Goal: Answer question/provide support

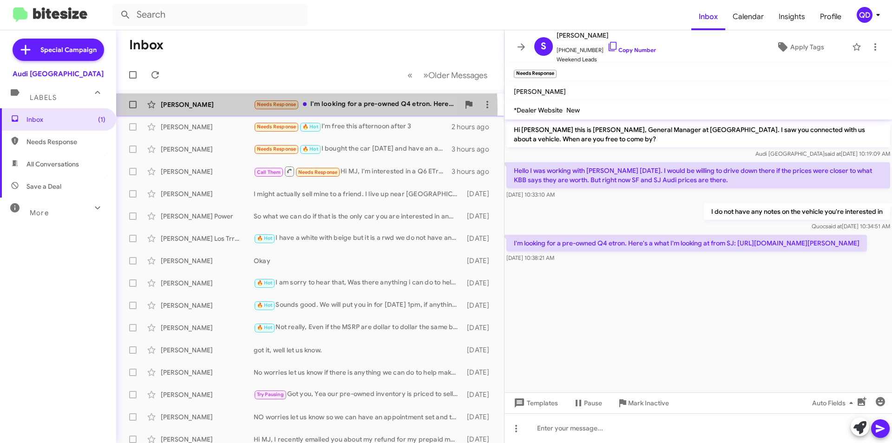
click at [242, 110] on div "[PERSON_NAME] Needs Response I'm looking for a pre-owned Q4 etron. Here's a wha…" at bounding box center [310, 104] width 373 height 19
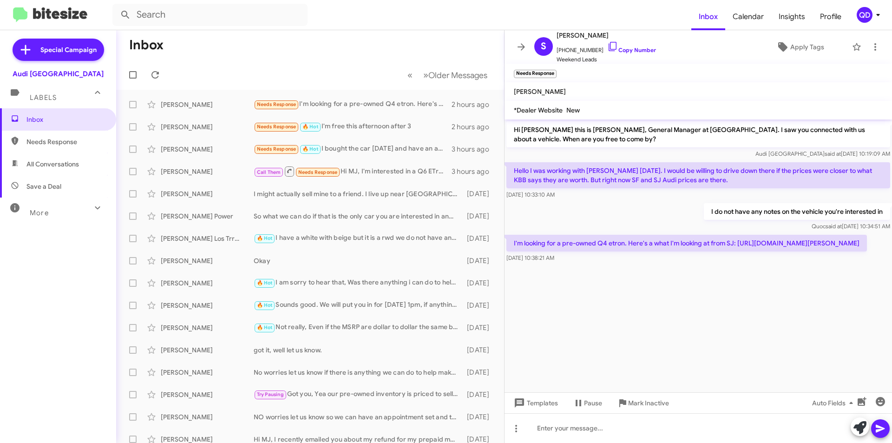
click at [784, 244] on p "I'm looking for a pre-owned Q4 etron. Here's a what I'm looking at from SJ: [UR…" at bounding box center [687, 243] width 361 height 17
click at [767, 296] on cdk-virtual-scroll-viewport "Hi [PERSON_NAME] this is [PERSON_NAME], General Manager at [GEOGRAPHIC_DATA]. I…" at bounding box center [699, 255] width 388 height 273
drag, startPoint x: 738, startPoint y: 243, endPoint x: 832, endPoint y: 253, distance: 94.9
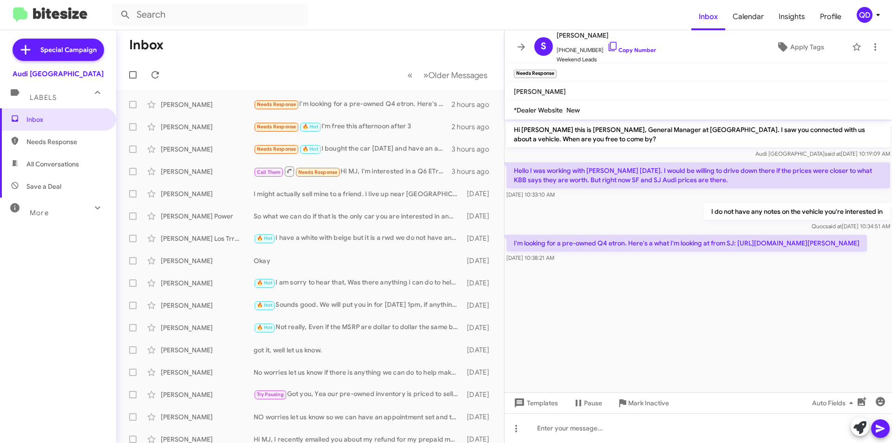
click at [832, 251] on p "I'm looking for a pre-owned Q4 etron. Here's a what I'm looking at from SJ: [UR…" at bounding box center [687, 243] width 361 height 17
copy p "[URL][DOMAIN_NAME][PERSON_NAME]"
paste div
click at [876, 428] on icon at bounding box center [880, 428] width 11 height 11
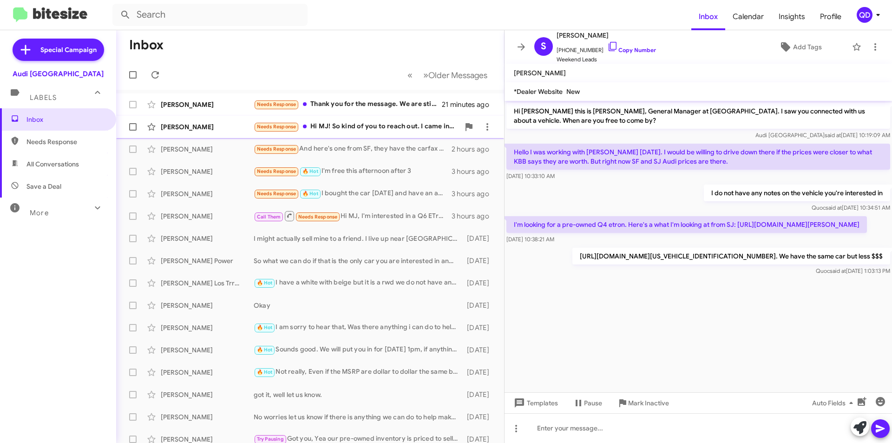
click at [213, 133] on div "[PERSON_NAME] Needs Response Hi MJ! So kind of you to reach out. I came in [DAT…" at bounding box center [310, 127] width 373 height 19
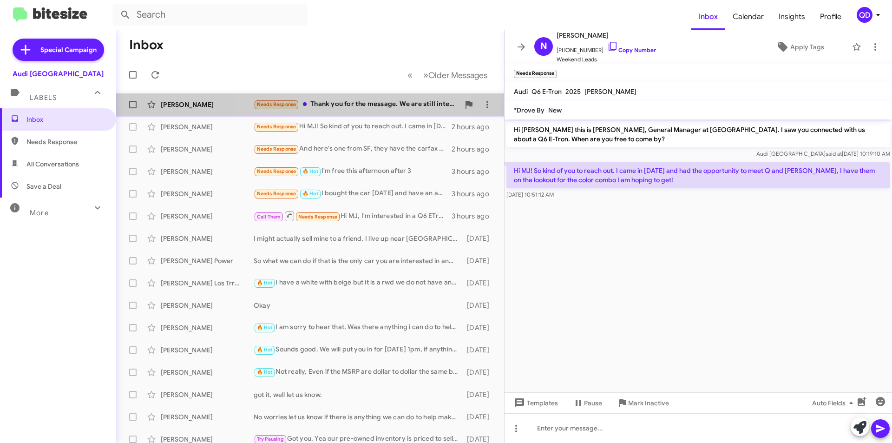
click at [346, 107] on div "Needs Response Thank you for the message. We are still interested in leasing a …" at bounding box center [357, 104] width 206 height 11
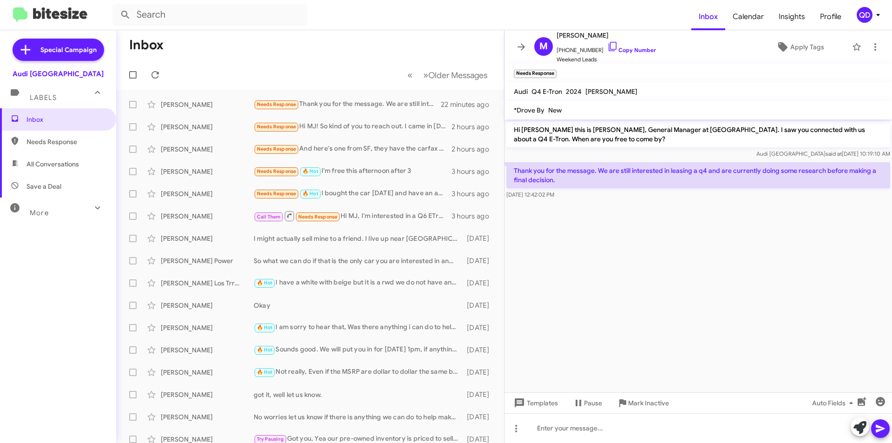
click at [654, 295] on cdk-virtual-scroll-viewport "Hi [PERSON_NAME] this is [PERSON_NAME], General Manager at [GEOGRAPHIC_DATA]. I…" at bounding box center [699, 255] width 388 height 273
drag, startPoint x: 595, startPoint y: 50, endPoint x: 563, endPoint y: 51, distance: 32.5
click at [563, 51] on span "[PHONE_NUMBER] Copy Number" at bounding box center [606, 48] width 99 height 14
copy span "6504305936"
click at [684, 303] on cdk-virtual-scroll-viewport "Hi [PERSON_NAME] this is [PERSON_NAME], General Manager at [GEOGRAPHIC_DATA]. I…" at bounding box center [699, 255] width 388 height 273
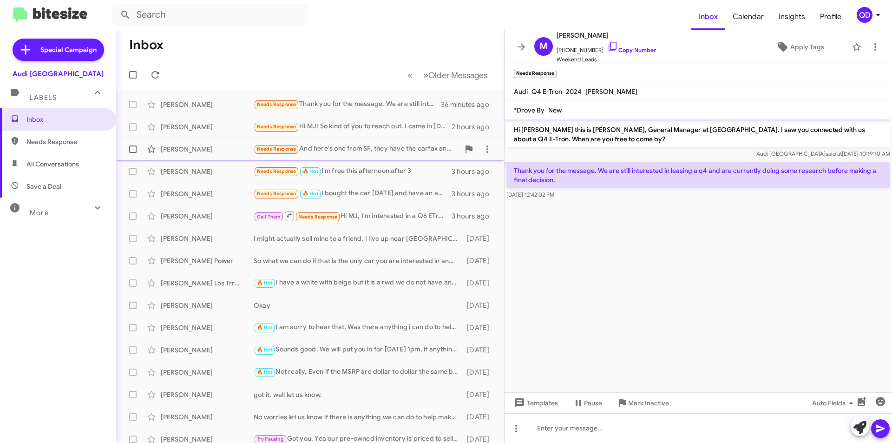
click at [240, 145] on div "[PERSON_NAME]" at bounding box center [207, 149] width 93 height 9
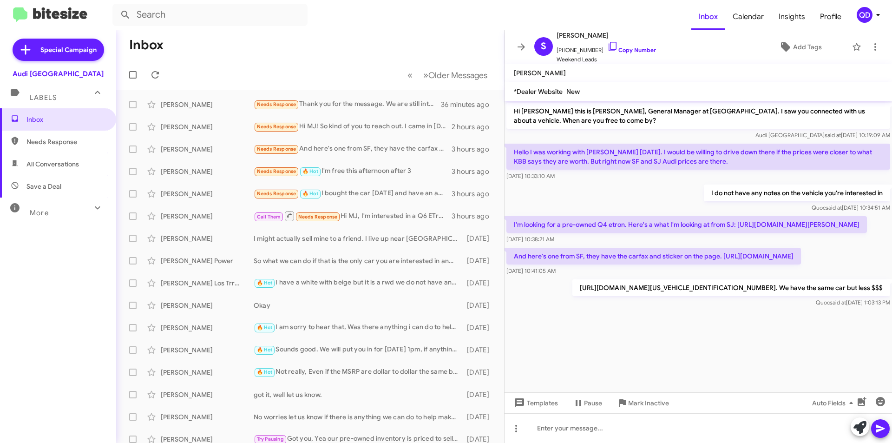
drag, startPoint x: 729, startPoint y: 266, endPoint x: 798, endPoint y: 271, distance: 69.5
click at [798, 264] on p "And here's one from SF, they have the carfax and sticker on the page. [URL][DOM…" at bounding box center [654, 256] width 295 height 17
drag, startPoint x: 724, startPoint y: 265, endPoint x: 873, endPoint y: 271, distance: 149.3
click at [801, 264] on p "And here's one from SF, they have the carfax and sticker on the page. [URL][DOM…" at bounding box center [654, 256] width 295 height 17
copy p "[URL][DOMAIN_NAME]"
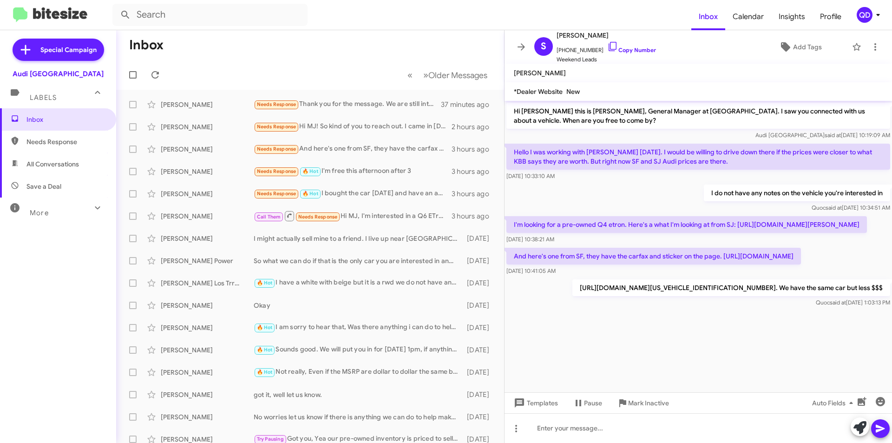
click at [735, 352] on cdk-virtual-scroll-viewport "Hi [PERSON_NAME] this is [PERSON_NAME], General Manager at [GEOGRAPHIC_DATA]. I…" at bounding box center [699, 246] width 388 height 291
click at [566, 427] on div at bounding box center [699, 428] width 388 height 30
click at [883, 428] on icon at bounding box center [880, 429] width 9 height 8
click at [153, 77] on icon at bounding box center [154, 74] width 7 height 7
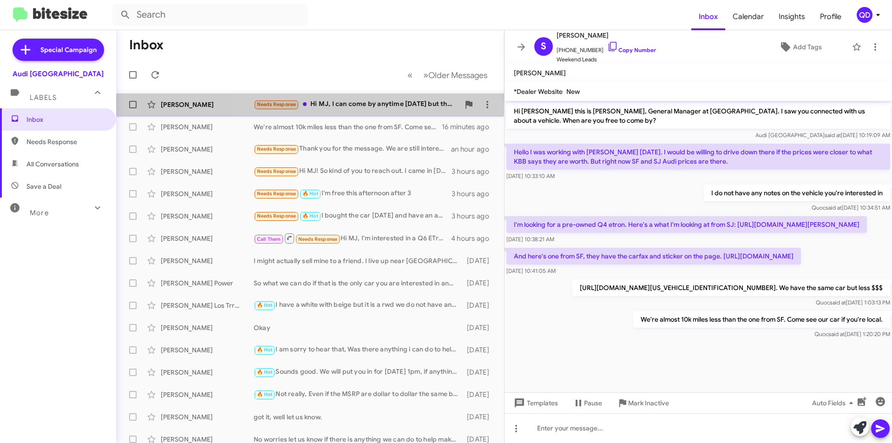
click at [376, 111] on div "[PERSON_NAME] Needs Response Hi MJ, I can come by anytime [DATE] but there was …" at bounding box center [310, 104] width 373 height 19
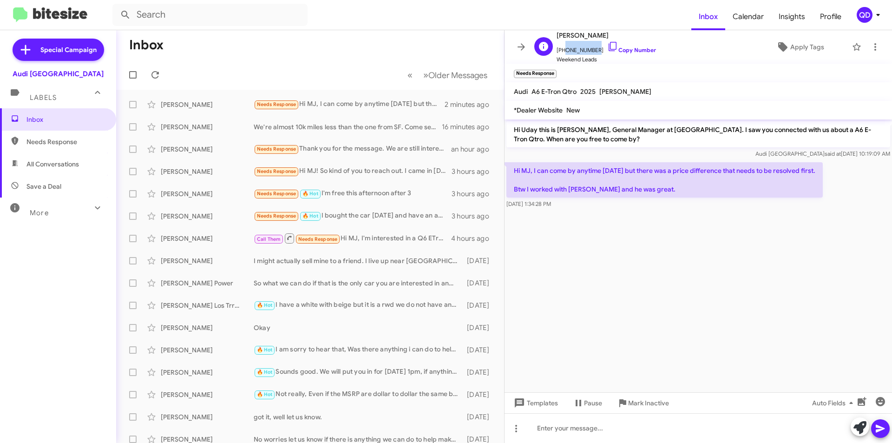
drag, startPoint x: 594, startPoint y: 50, endPoint x: 562, endPoint y: 52, distance: 31.7
click at [562, 52] on span "[PHONE_NUMBER] Copy Number" at bounding box center [606, 48] width 99 height 14
copy span "4252098605"
click at [690, 51] on div "U [PERSON_NAME] [PHONE_NUMBER] Copy Number Weekend Leads Apply Tags" at bounding box center [689, 47] width 317 height 34
drag, startPoint x: 595, startPoint y: 51, endPoint x: 562, endPoint y: 51, distance: 33.5
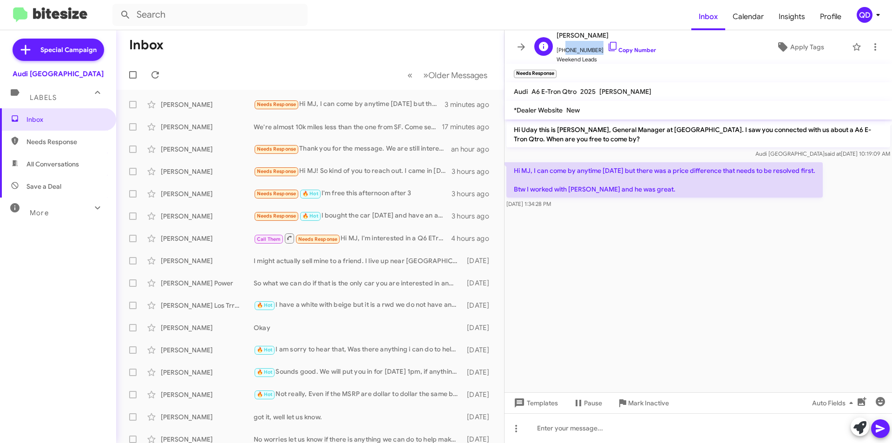
click at [562, 51] on span "[PHONE_NUMBER] Copy Number" at bounding box center [606, 48] width 99 height 14
copy span "4252098605"
click at [751, 290] on cdk-virtual-scroll-viewport "Hi Uday this is [PERSON_NAME], General Manager at [GEOGRAPHIC_DATA]. I saw you …" at bounding box center [699, 255] width 388 height 273
click at [776, 278] on cdk-virtual-scroll-viewport "Hi Uday this is [PERSON_NAME], General Manager at [GEOGRAPHIC_DATA]. I saw you …" at bounding box center [699, 255] width 388 height 273
click at [272, 66] on mat-toolbar-row "« Previous » Next Older Messages" at bounding box center [310, 75] width 388 height 30
